Goal: Transaction & Acquisition: Purchase product/service

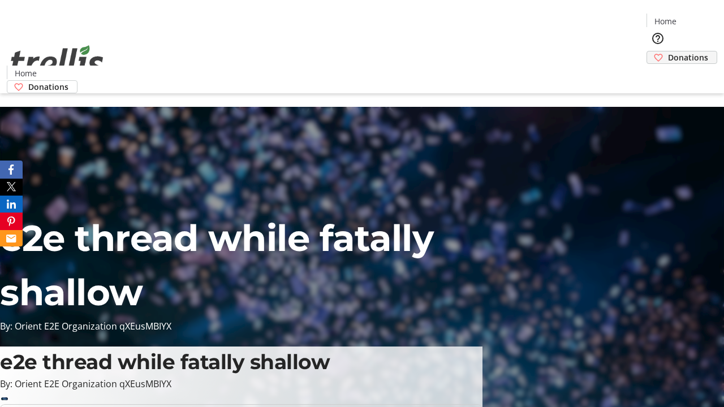
click at [668, 51] on span "Donations" at bounding box center [688, 57] width 40 height 12
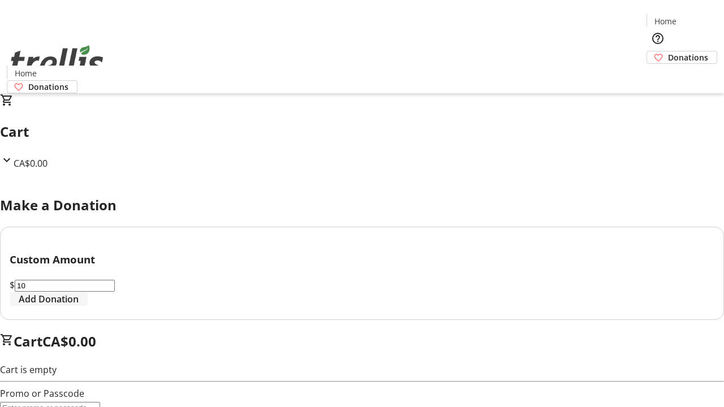
click at [79, 306] on span "Add Donation" at bounding box center [49, 300] width 60 height 14
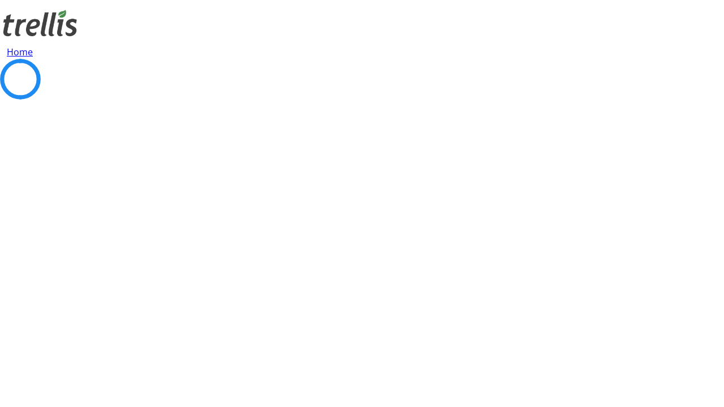
select select "CA"
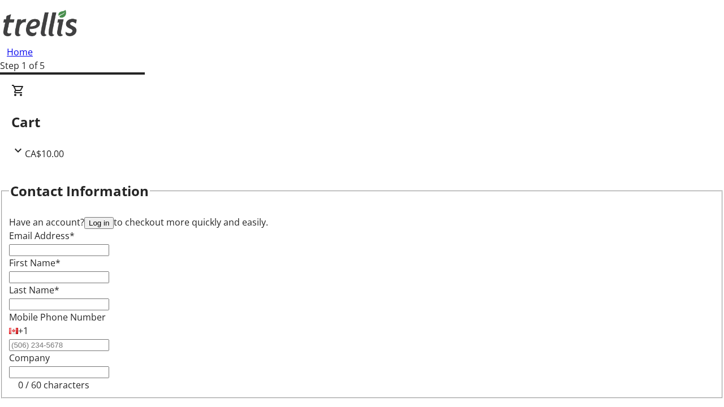
click at [114, 217] on button "Log in" at bounding box center [98, 223] width 29 height 12
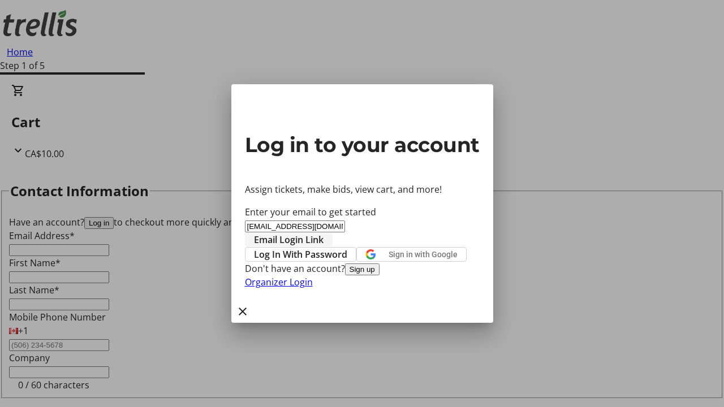
type input "[EMAIL_ADDRESS][DOMAIN_NAME]"
click at [324, 233] on span "Email Login Link" at bounding box center [289, 240] width 70 height 14
